Goal: Find specific page/section: Find specific page/section

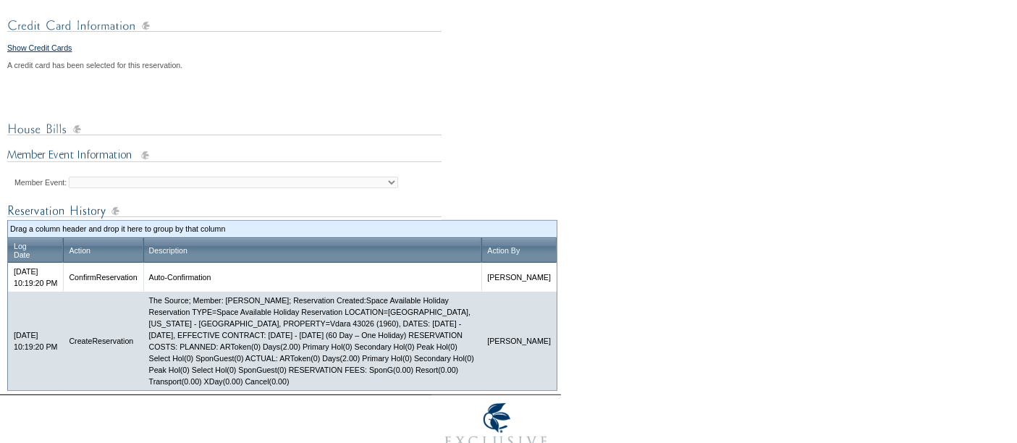
scroll to position [650, 0]
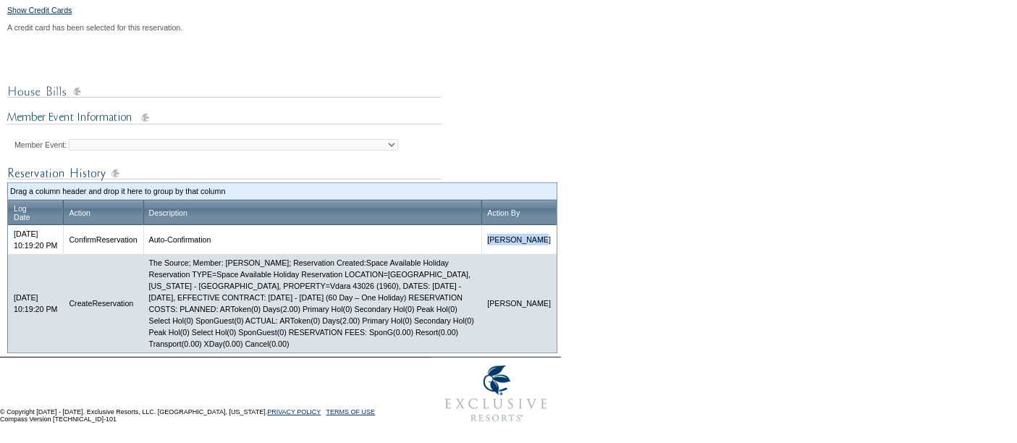
drag, startPoint x: 545, startPoint y: 246, endPoint x: 524, endPoint y: 232, distance: 25.7
click at [524, 232] on td "[PERSON_NAME]" at bounding box center [519, 239] width 75 height 29
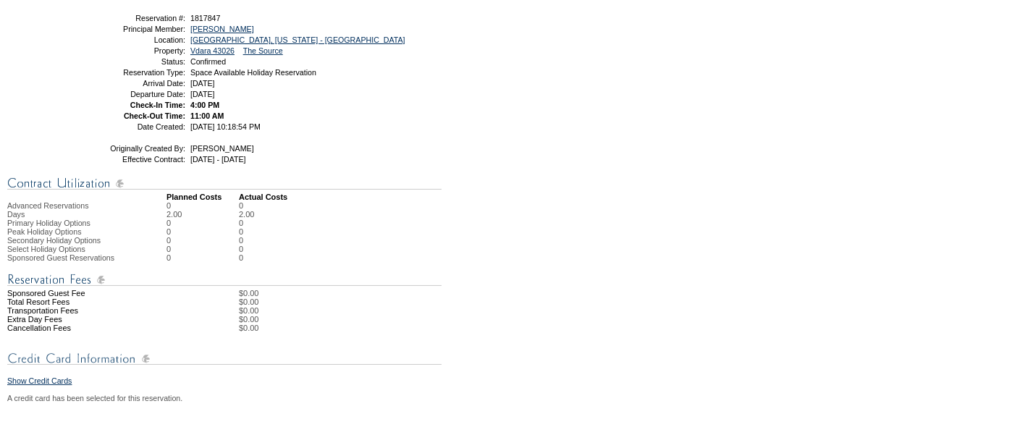
scroll to position [0, 0]
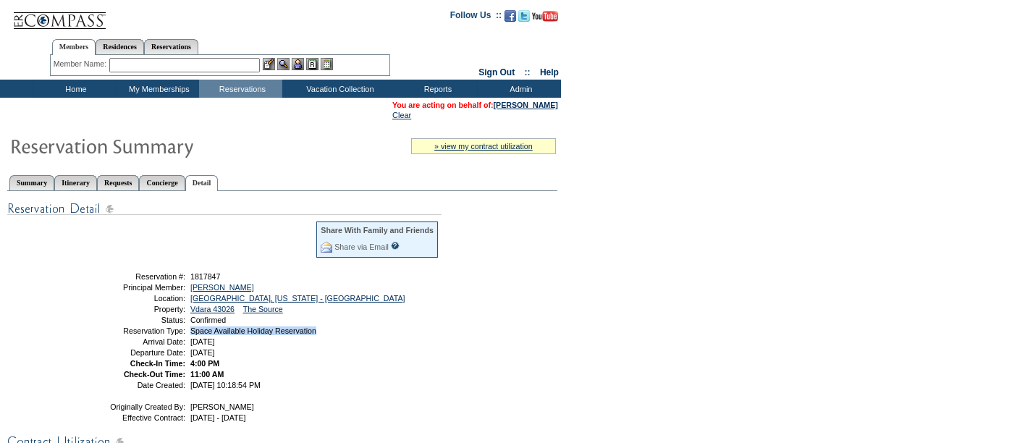
drag, startPoint x: 335, startPoint y: 326, endPoint x: 192, endPoint y: 335, distance: 142.9
click at [192, 335] on table "Share With Family and Friends Share via Email Share Reservation Information Ple…" at bounding box center [261, 305] width 362 height 174
click at [303, 359] on td "4:00 PM" at bounding box center [314, 363] width 252 height 9
drag, startPoint x: 292, startPoint y: 355, endPoint x: 134, endPoint y: 345, distance: 158.2
click at [134, 345] on tbody "Share With Family and Friends Share via Email Share Reservation Information Ple…" at bounding box center [261, 304] width 358 height 169
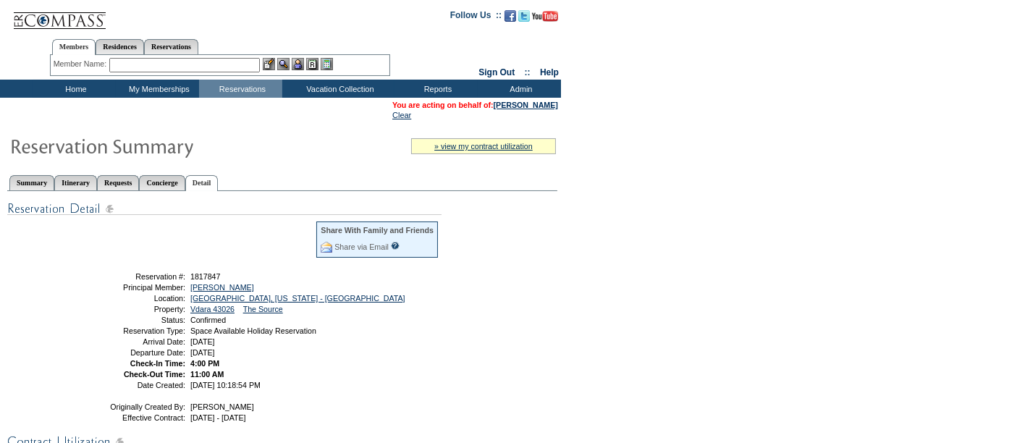
click at [291, 363] on td "4:00 PM" at bounding box center [314, 363] width 252 height 9
drag, startPoint x: 285, startPoint y: 353, endPoint x: 113, endPoint y: 330, distance: 173.8
click at [113, 330] on tbody "Share With Family and Friends Share via Email Share Reservation Information Ple…" at bounding box center [261, 304] width 358 height 169
click at [264, 367] on td "4:00 PM" at bounding box center [314, 363] width 252 height 9
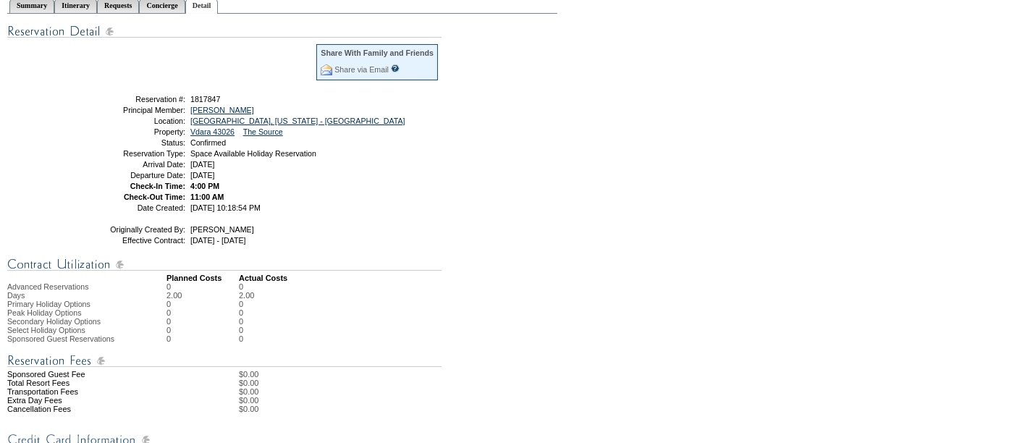
scroll to position [178, 0]
drag, startPoint x: 290, startPoint y: 171, endPoint x: 101, endPoint y: 148, distance: 190.4
click at [101, 148] on tbody "Share With Family and Friends Share via Email Share Reservation Information Ple…" at bounding box center [261, 126] width 358 height 169
click at [303, 172] on td "[DATE]" at bounding box center [314, 174] width 252 height 9
drag, startPoint x: 287, startPoint y: 177, endPoint x: 104, endPoint y: 152, distance: 185.6
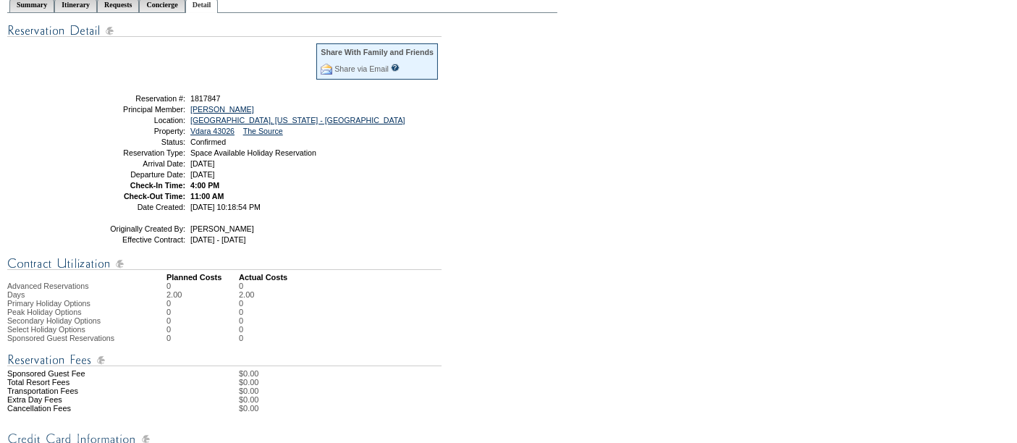
click at [104, 152] on tbody "Share With Family and Friends Share via Email Share Reservation Information Ple…" at bounding box center [261, 126] width 358 height 169
click at [256, 195] on td "11:00 AM" at bounding box center [314, 196] width 252 height 9
drag, startPoint x: 234, startPoint y: 198, endPoint x: 103, endPoint y: 156, distance: 137.9
click at [103, 156] on tbody "Share With Family and Friends Share via Email Share Reservation Information Ple…" at bounding box center [261, 126] width 358 height 169
click at [245, 193] on td "11:00 AM" at bounding box center [314, 196] width 252 height 9
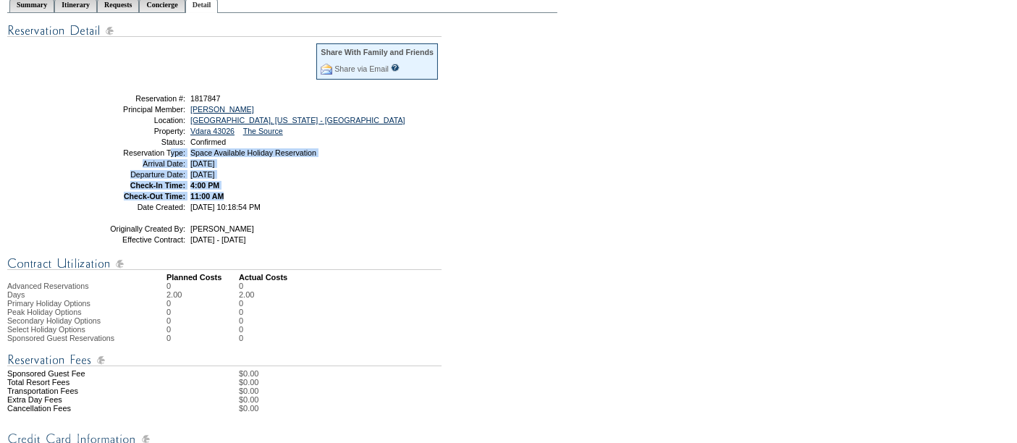
drag, startPoint x: 238, startPoint y: 198, endPoint x: 104, endPoint y: 150, distance: 142.2
click at [104, 150] on tbody "Share With Family and Friends Share via Email Share Reservation Information Ple…" at bounding box center [261, 126] width 358 height 169
click at [242, 191] on table "Share With Family and Friends Share via Email Share Reservation Information Ple…" at bounding box center [261, 127] width 362 height 174
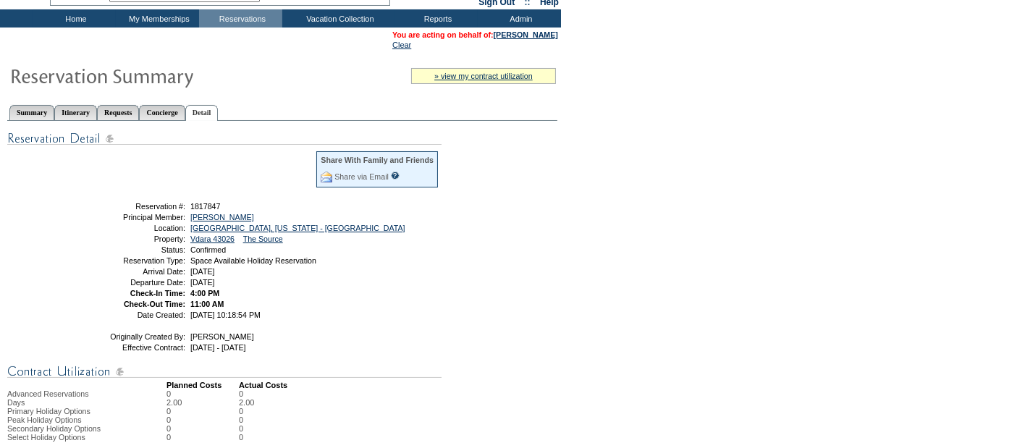
scroll to position [0, 0]
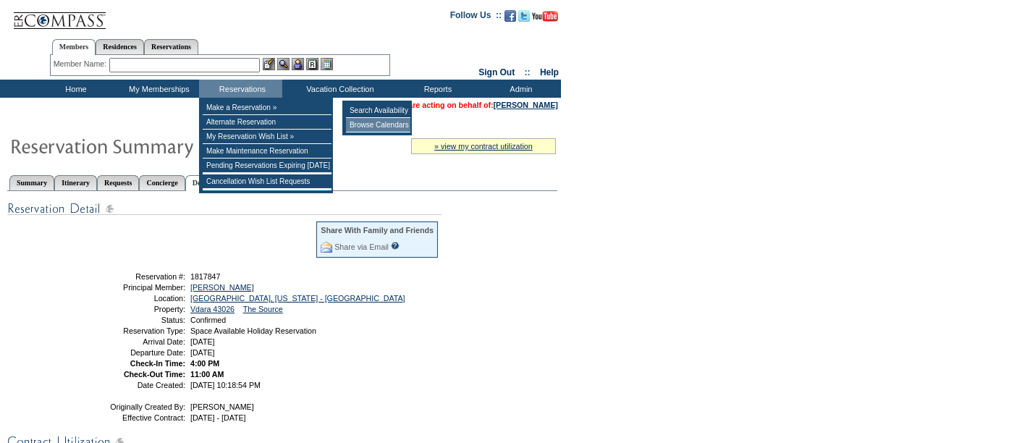
click at [361, 130] on td "Browse Calendars" at bounding box center [378, 125] width 64 height 14
